Goal: Task Accomplishment & Management: Use online tool/utility

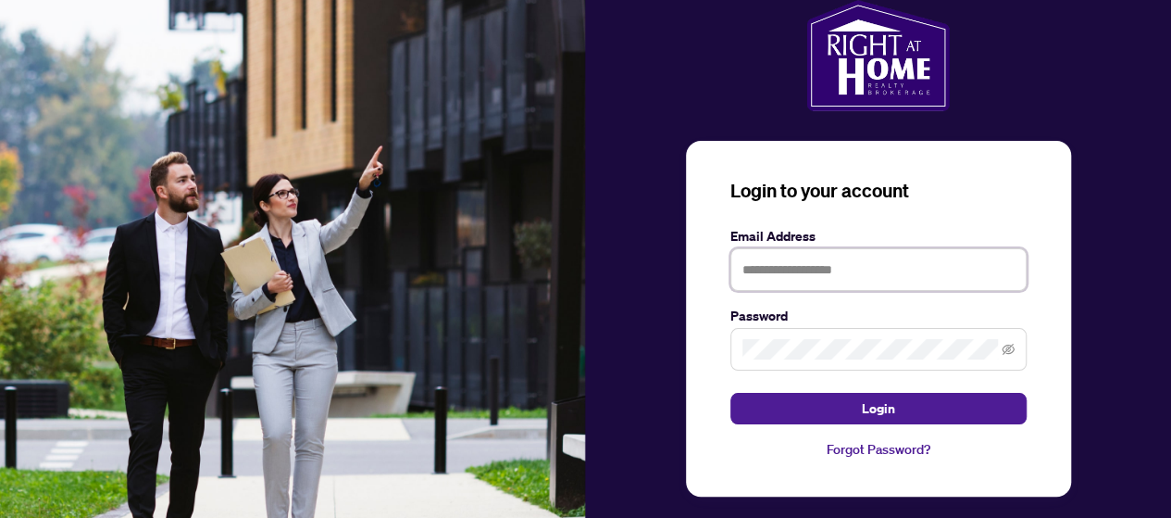
click at [882, 271] on input "text" at bounding box center [879, 269] width 296 height 43
type input "**********"
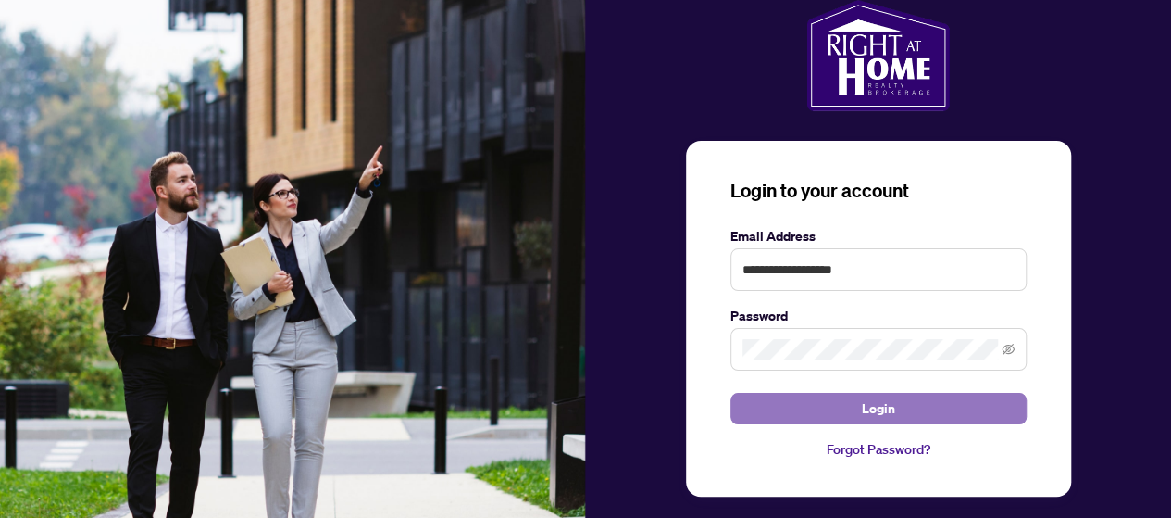
click at [883, 405] on span "Login" at bounding box center [878, 409] width 33 height 30
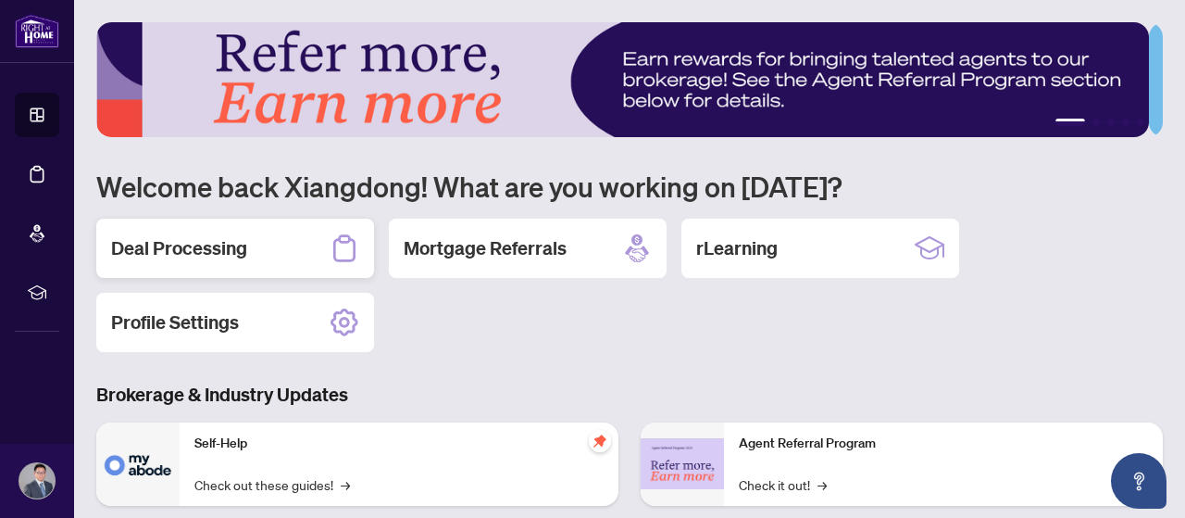
click at [204, 249] on h2 "Deal Processing" at bounding box center [179, 248] width 136 height 26
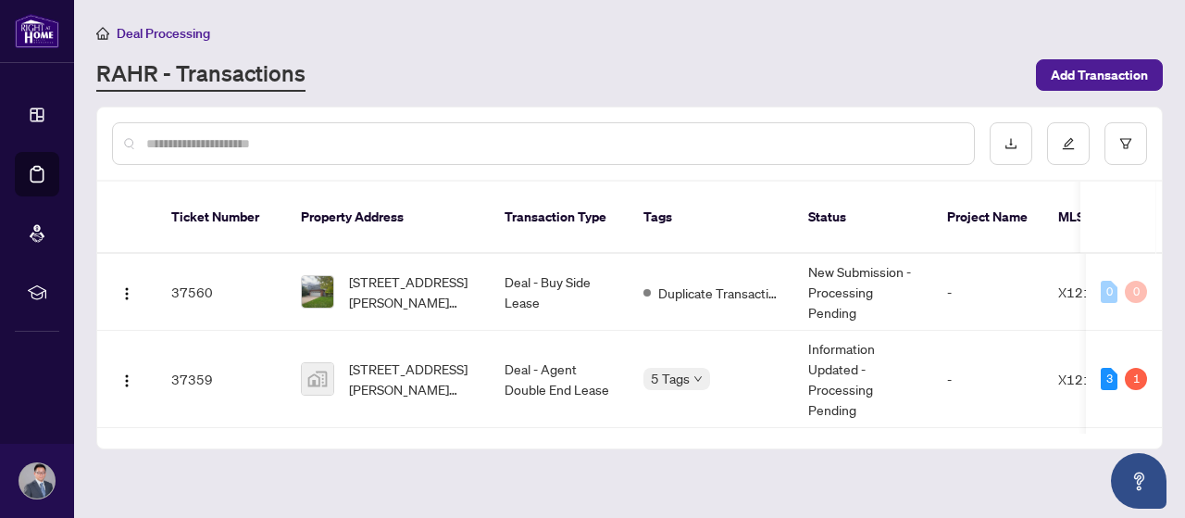
drag, startPoint x: 711, startPoint y: 410, endPoint x: 878, endPoint y: 410, distance: 166.7
click at [874, 412] on div "Ticket Number Property Address Transaction Type Tags Status Project Name MLS # …" at bounding box center [629, 314] width 1065 height 267
click at [928, 76] on div "RAHR - Transactions" at bounding box center [560, 74] width 929 height 33
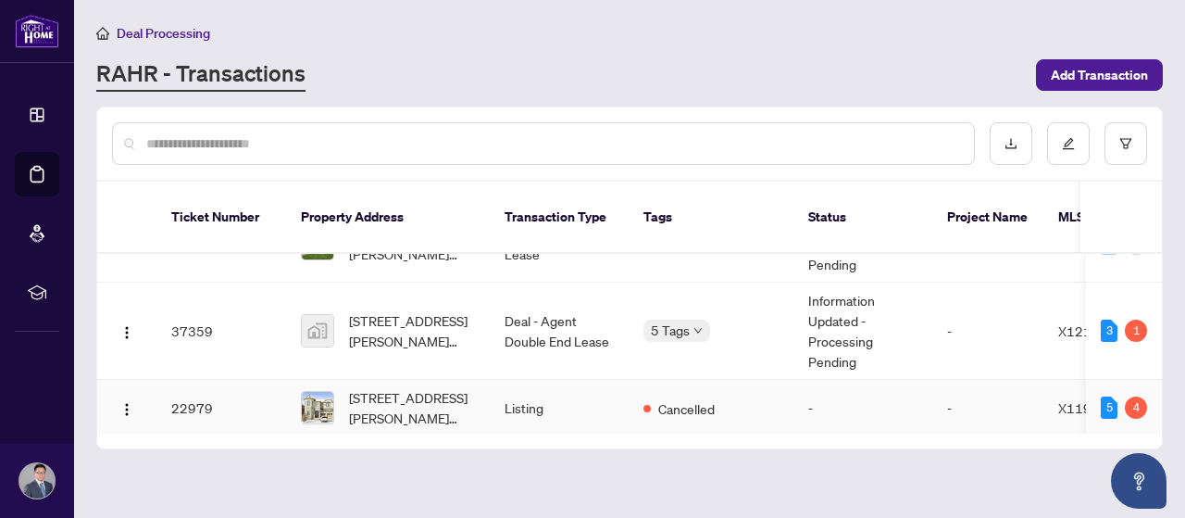
scroll to position [19, 0]
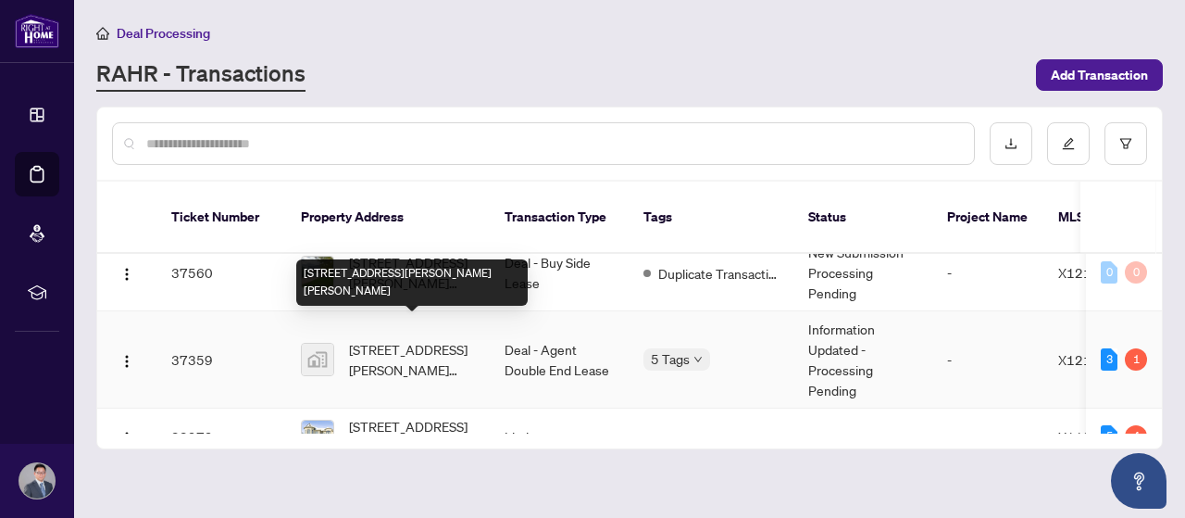
click at [427, 339] on span "[STREET_ADDRESS][PERSON_NAME][PERSON_NAME]" at bounding box center [412, 359] width 126 height 41
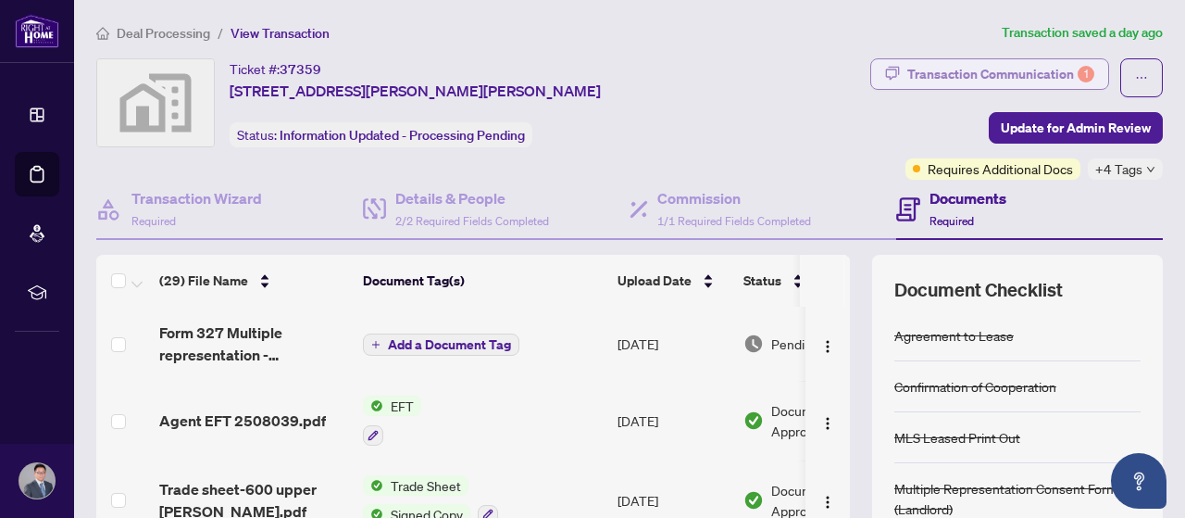
click at [993, 71] on div "Transaction Communication 1" at bounding box center [1000, 74] width 187 height 30
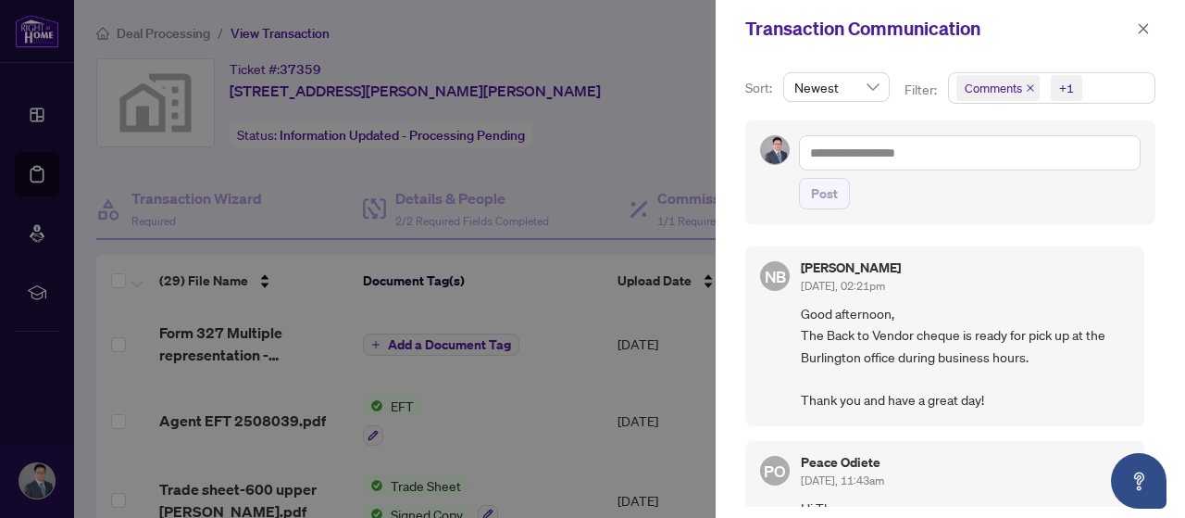
scroll to position [2, 0]
